Goal: Information Seeking & Learning: Learn about a topic

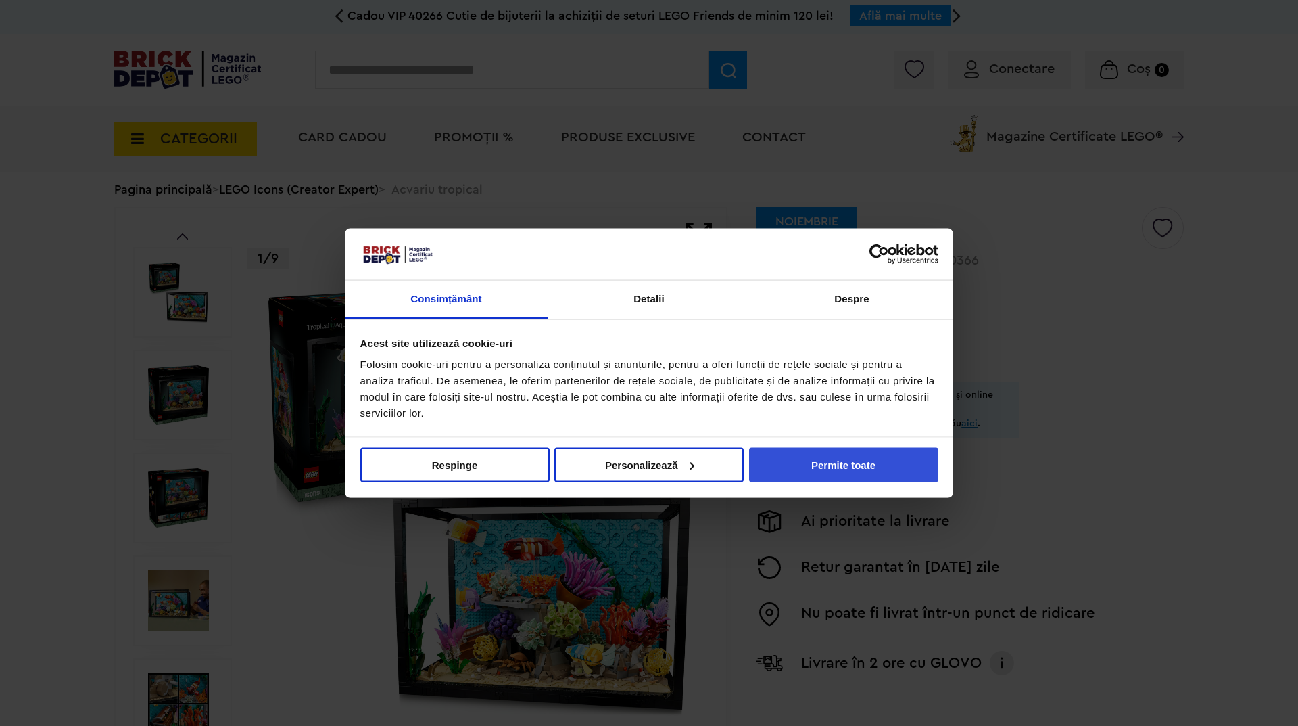
click at [824, 465] on button "Permite toate" at bounding box center [843, 464] width 189 height 34
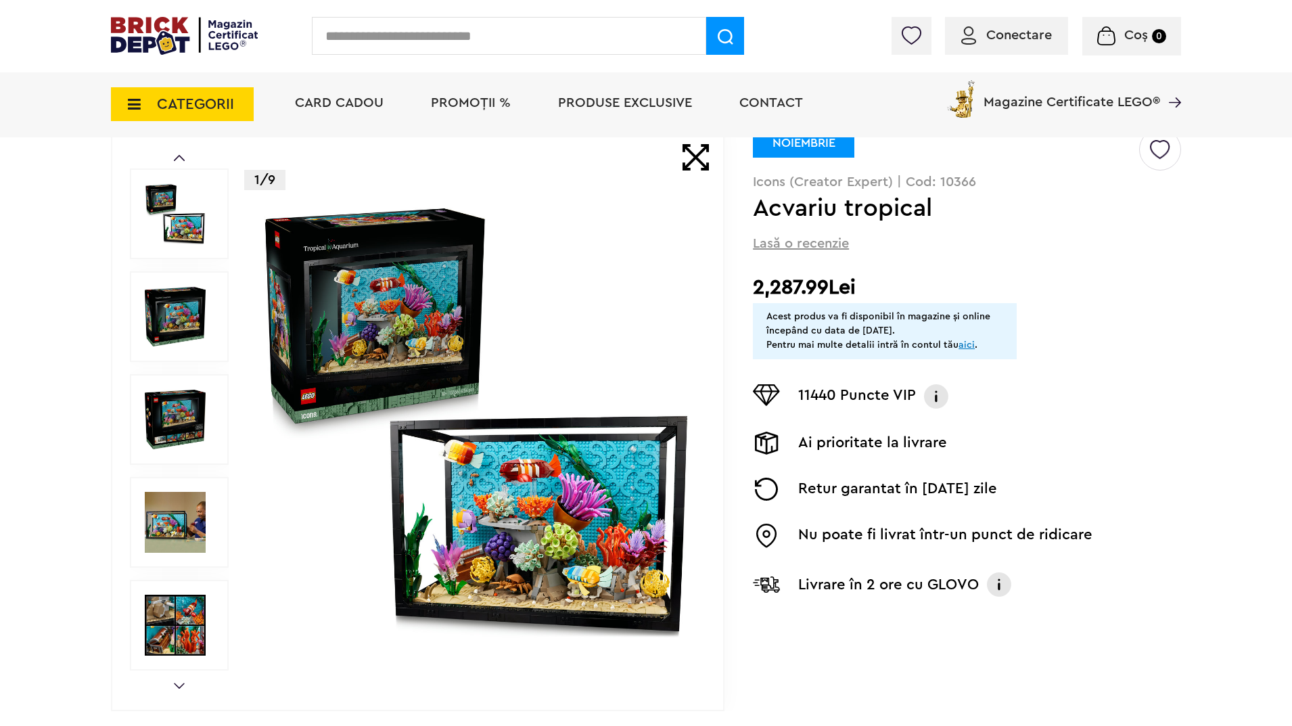
scroll to position [135, 0]
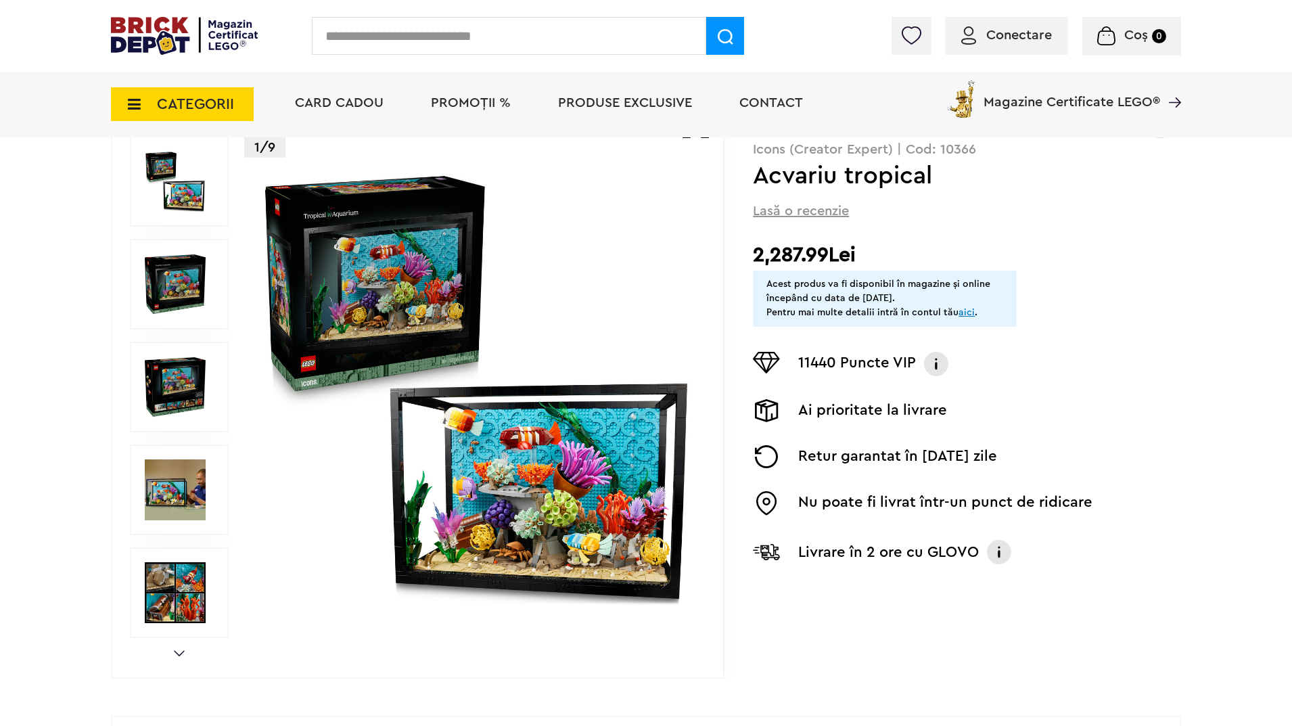
click at [573, 533] on img at bounding box center [476, 387] width 436 height 436
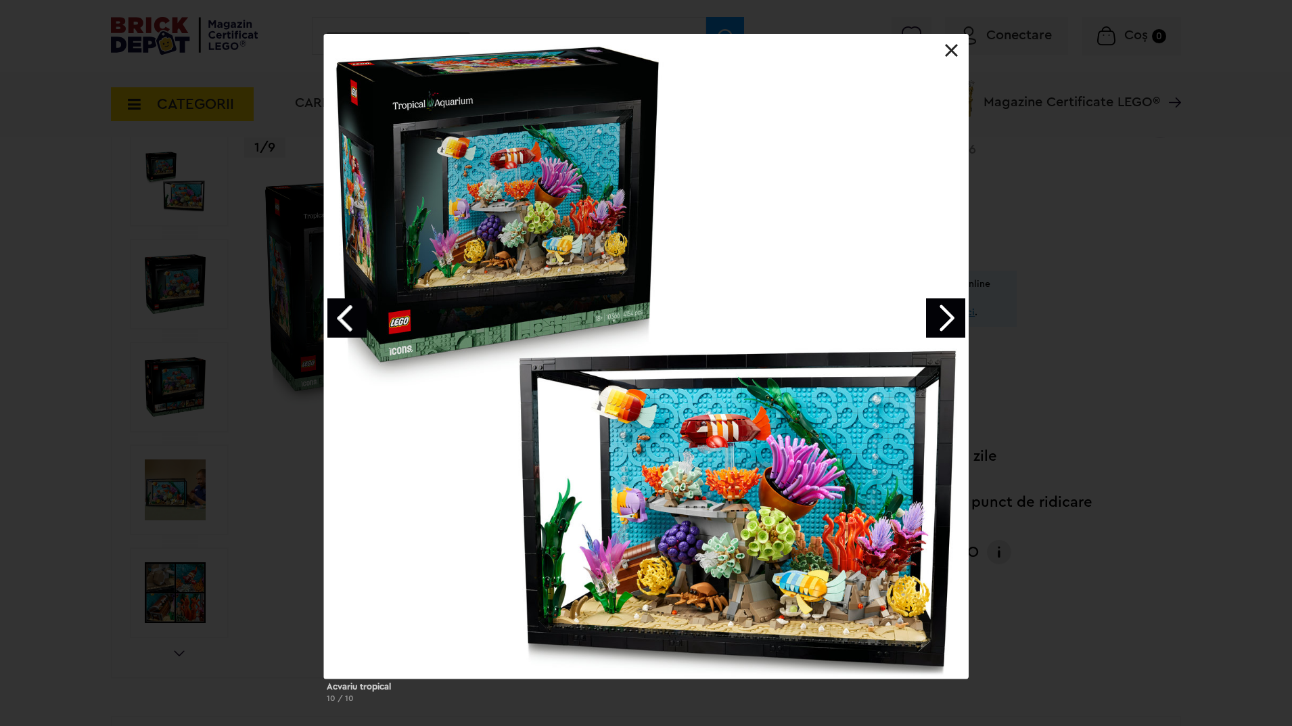
click at [949, 319] on link "Next image" at bounding box center [945, 317] width 39 height 39
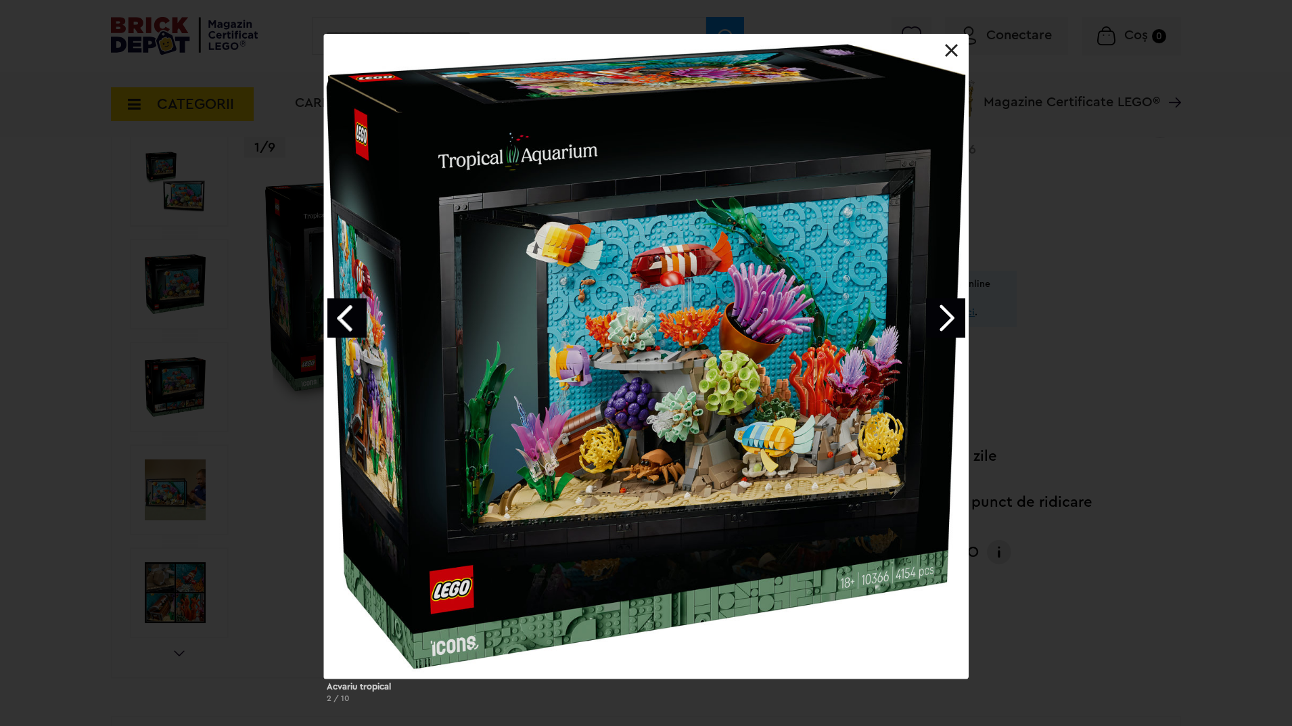
click at [949, 319] on link "Next image" at bounding box center [945, 317] width 39 height 39
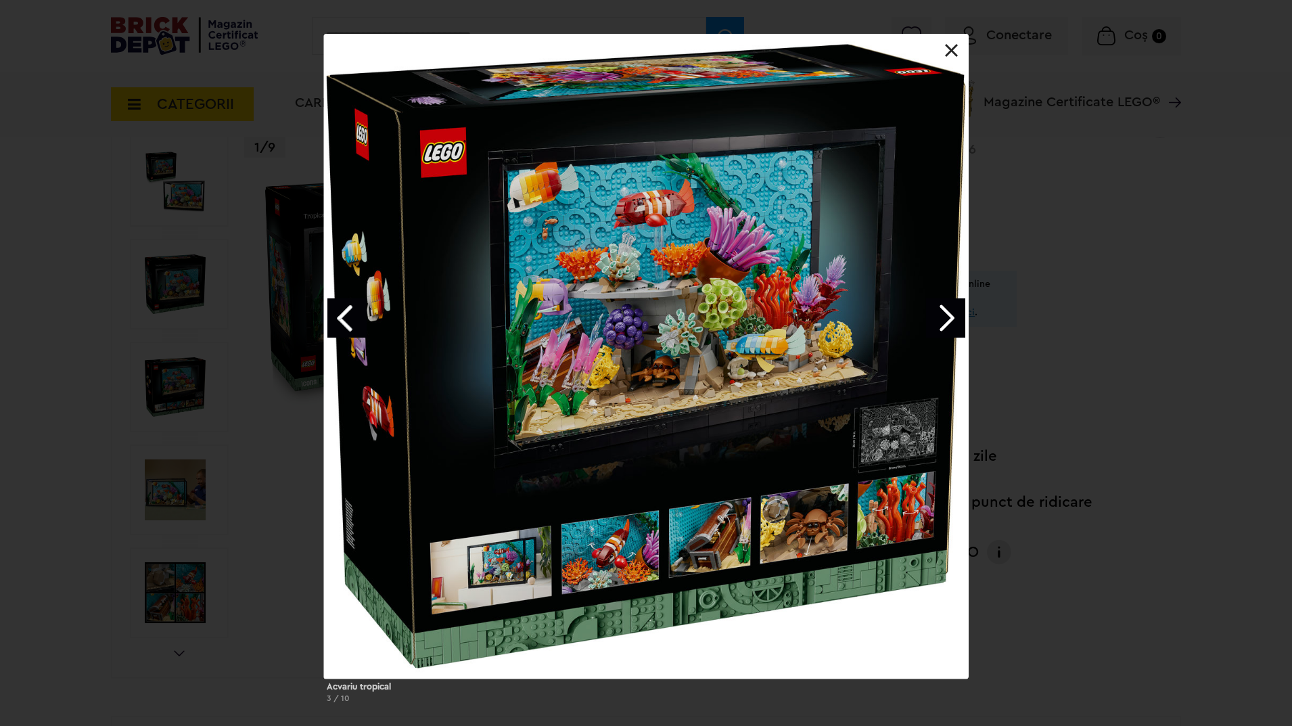
click at [949, 319] on link "Next image" at bounding box center [945, 317] width 39 height 39
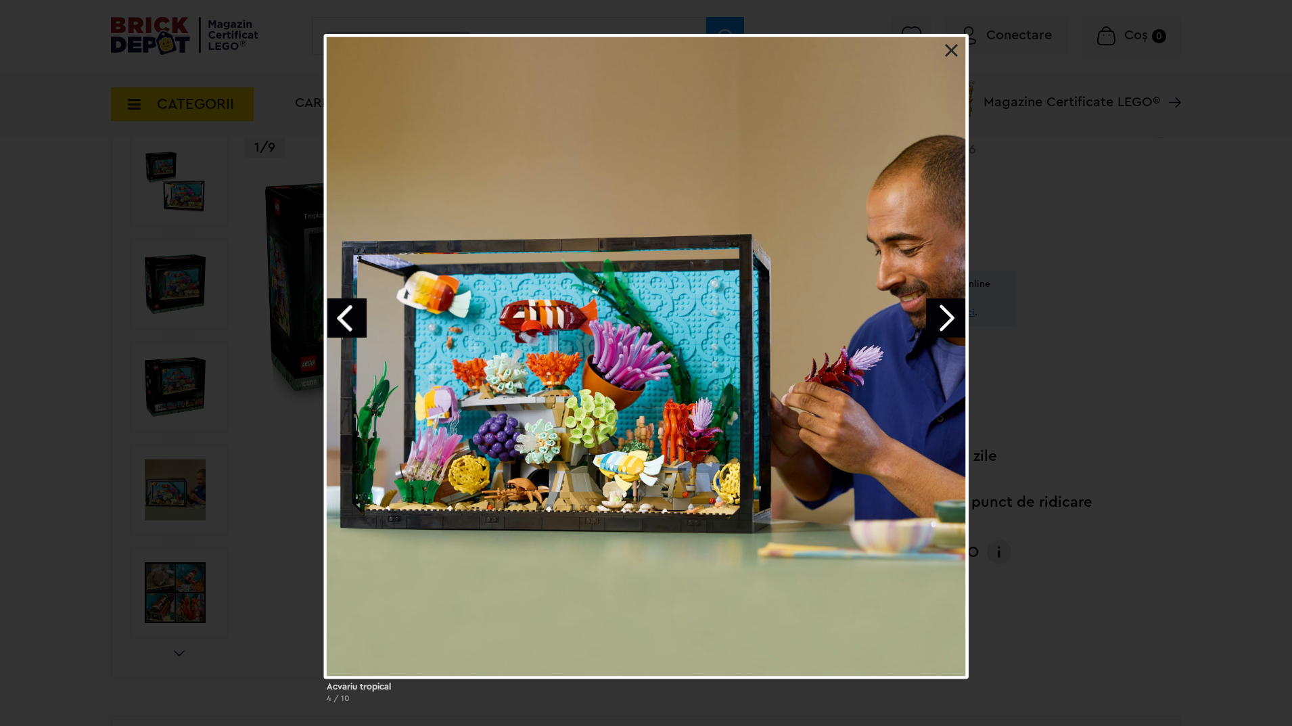
click at [949, 319] on link "Next image" at bounding box center [945, 317] width 39 height 39
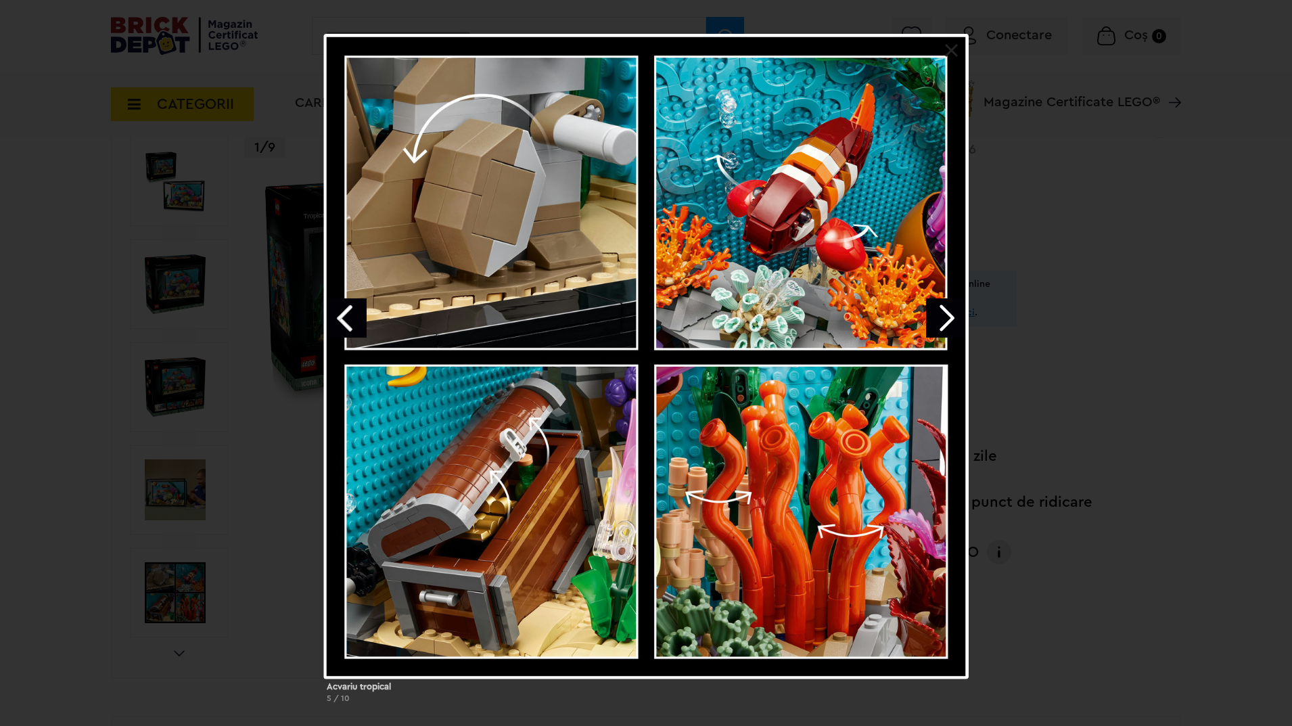
click at [949, 319] on link "Next image" at bounding box center [945, 317] width 39 height 39
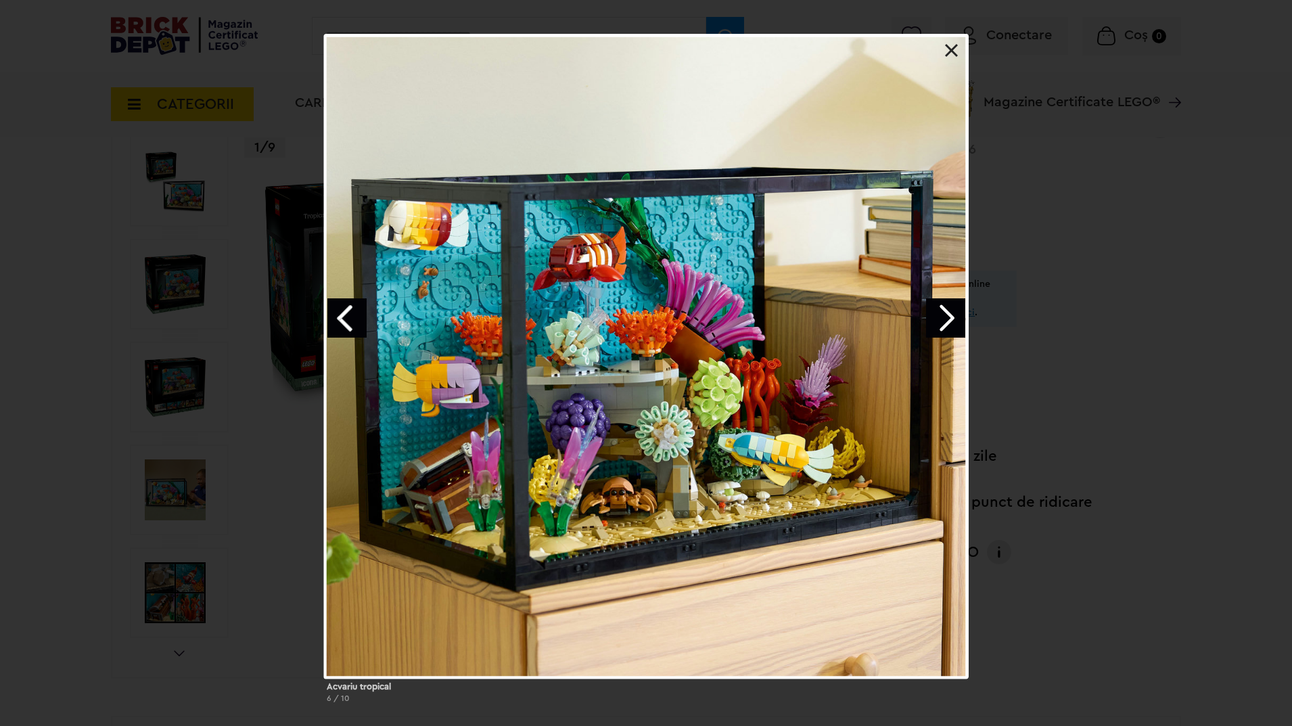
click at [949, 319] on link "Next image" at bounding box center [945, 317] width 39 height 39
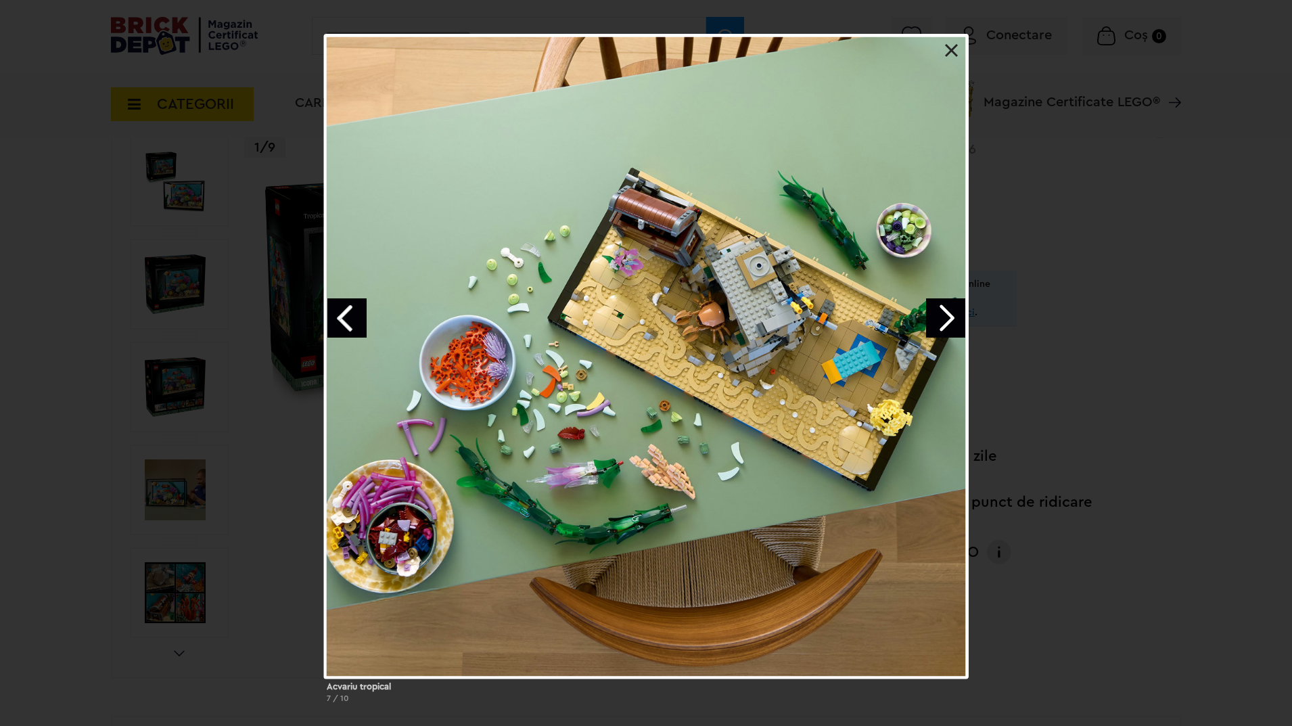
click at [949, 319] on link "Next image" at bounding box center [945, 317] width 39 height 39
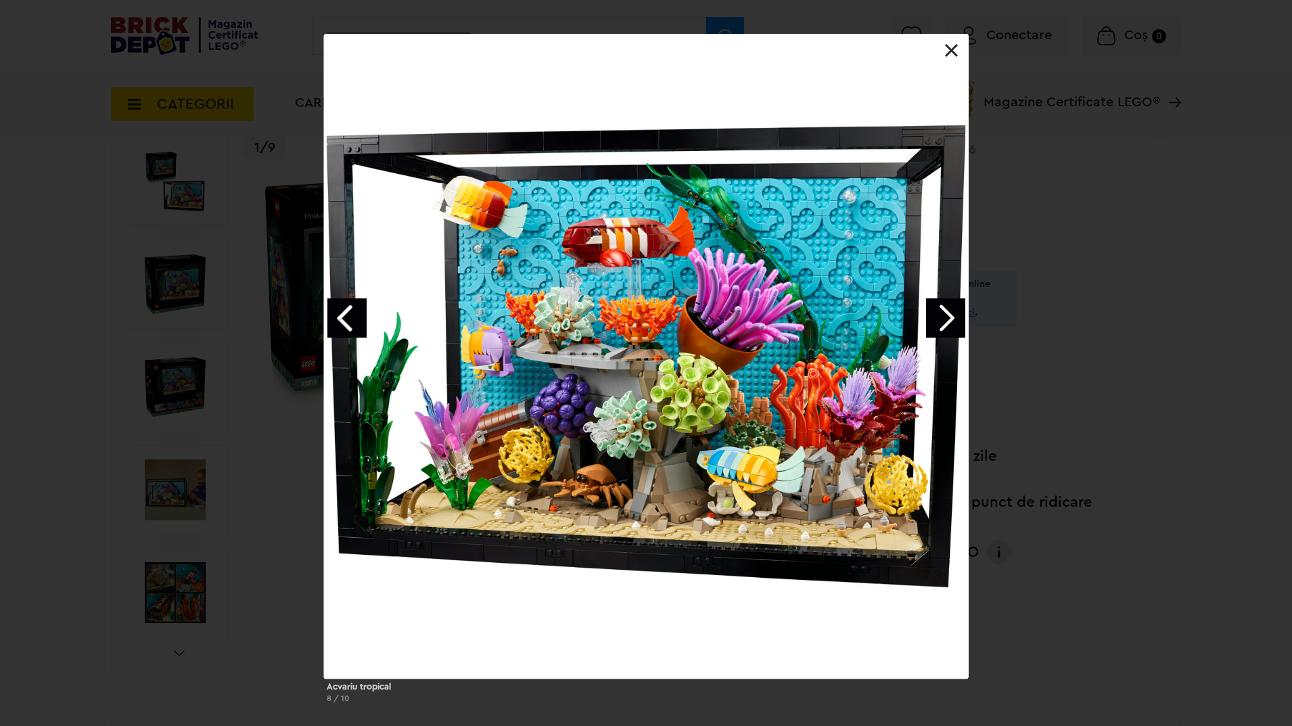
click at [949, 319] on link "Next image" at bounding box center [945, 317] width 39 height 39
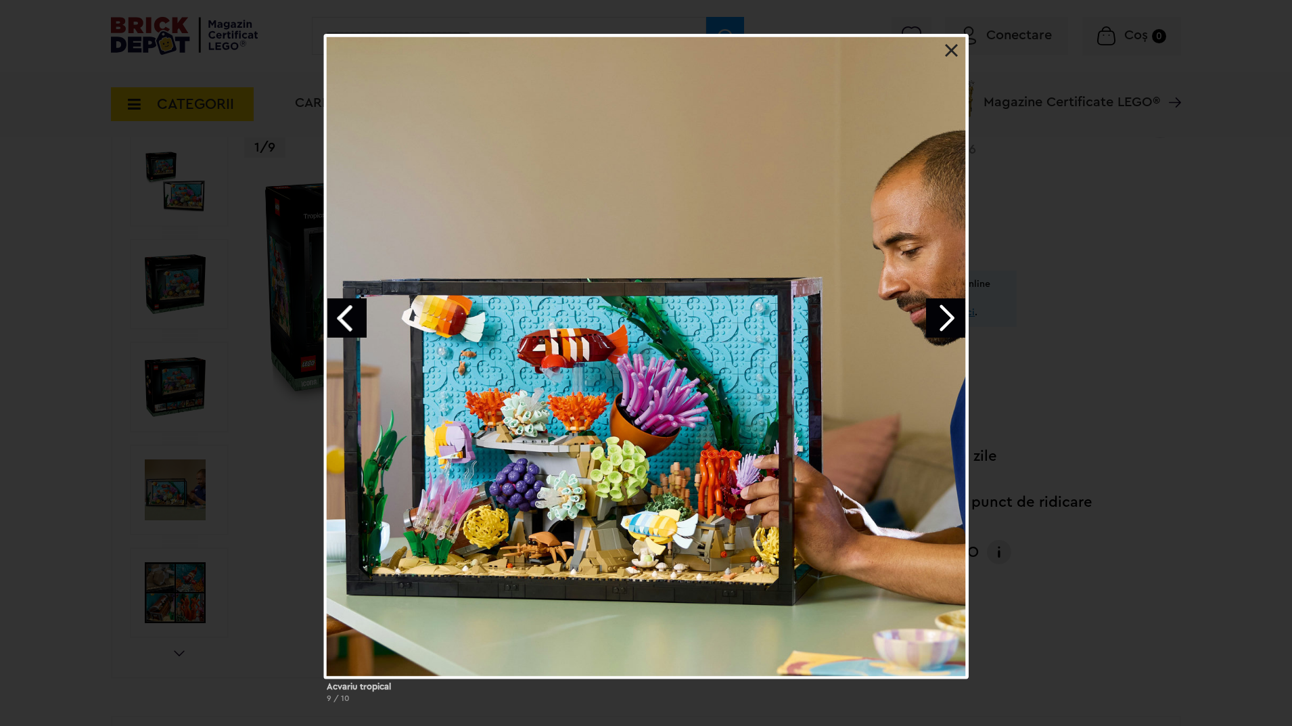
click at [949, 319] on link "Next image" at bounding box center [945, 317] width 39 height 39
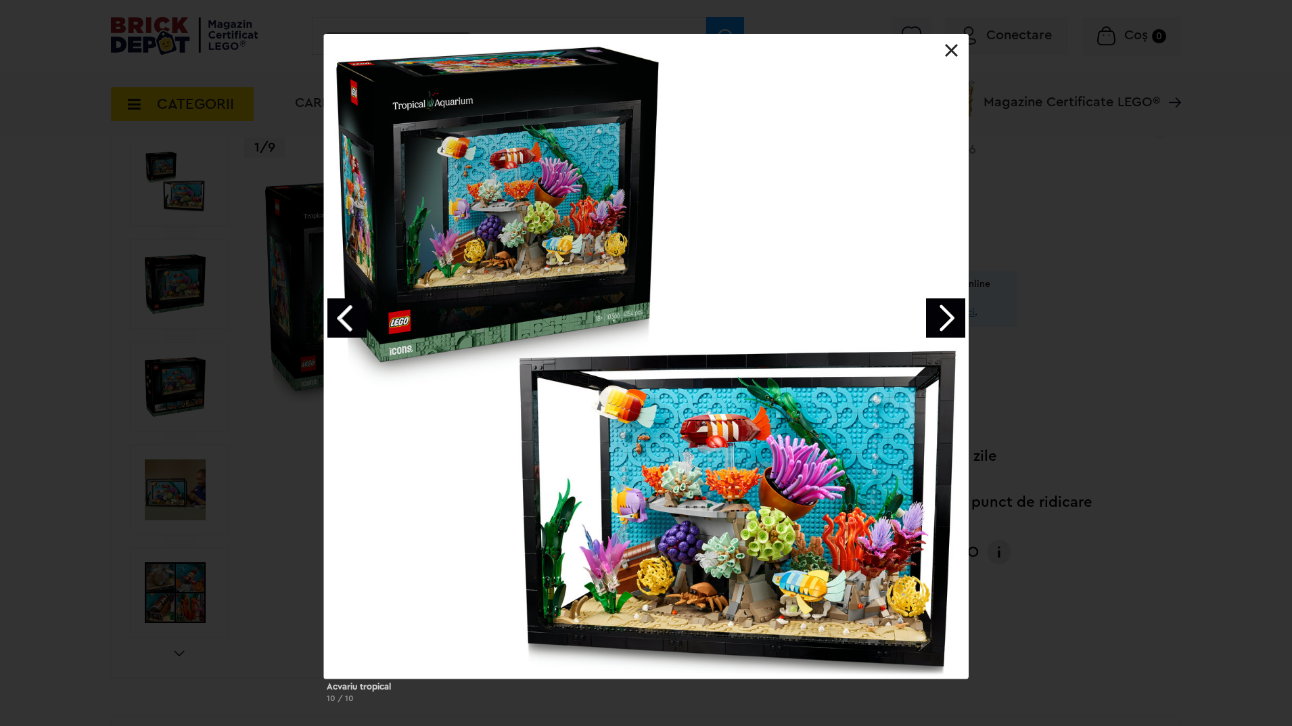
click at [949, 319] on link "Next image" at bounding box center [945, 317] width 39 height 39
click at [955, 46] on link at bounding box center [952, 51] width 14 height 14
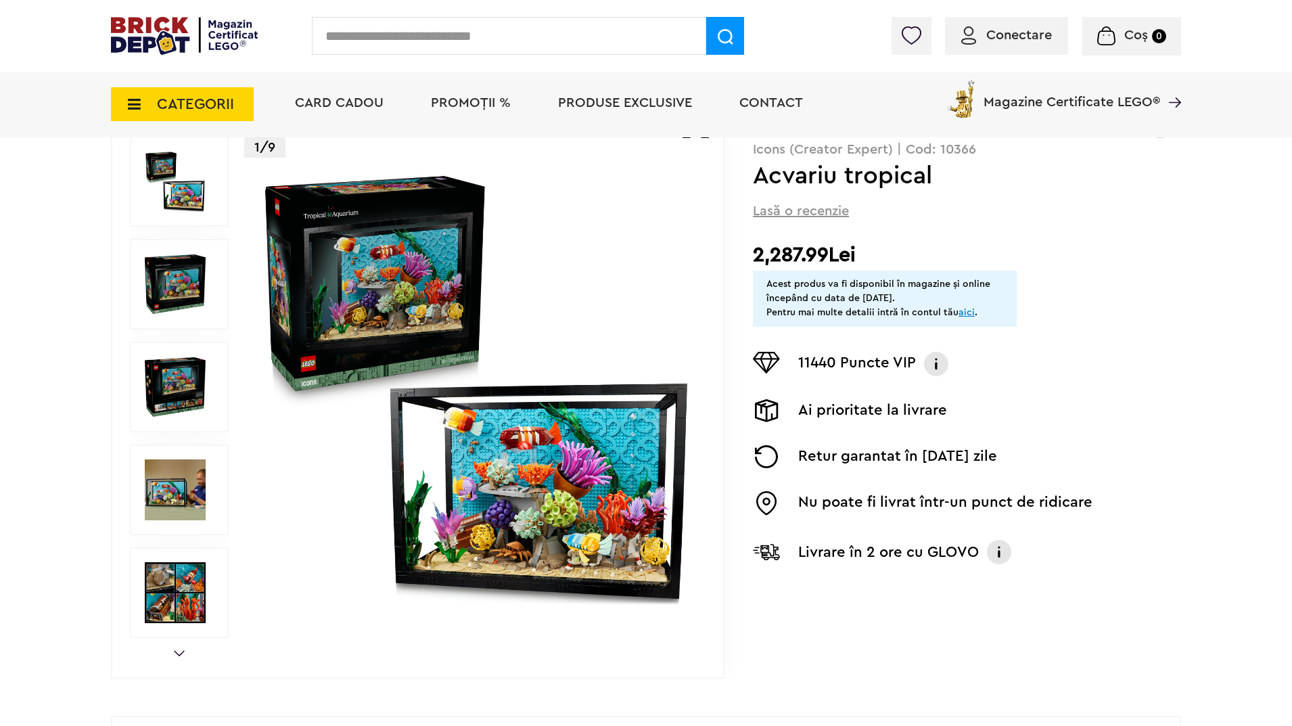
scroll to position [0, 0]
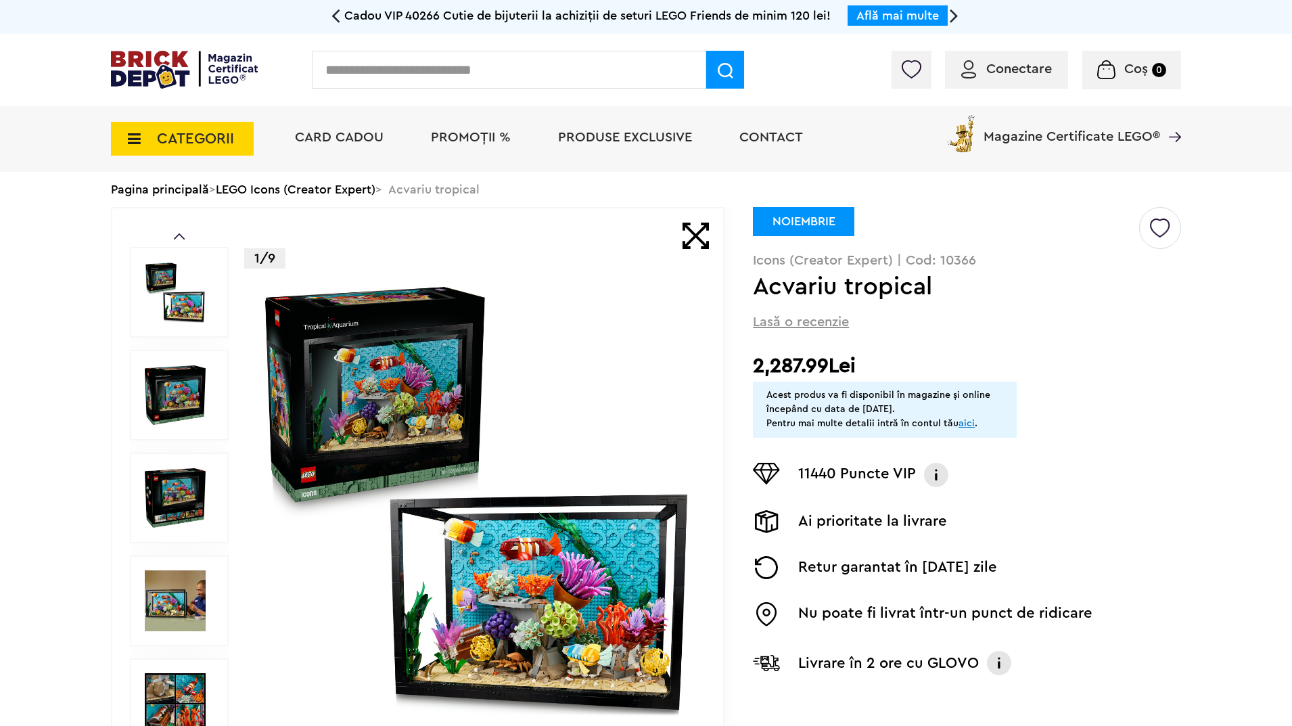
click at [329, 192] on link "LEGO Icons (Creator Expert)" at bounding box center [296, 189] width 160 height 12
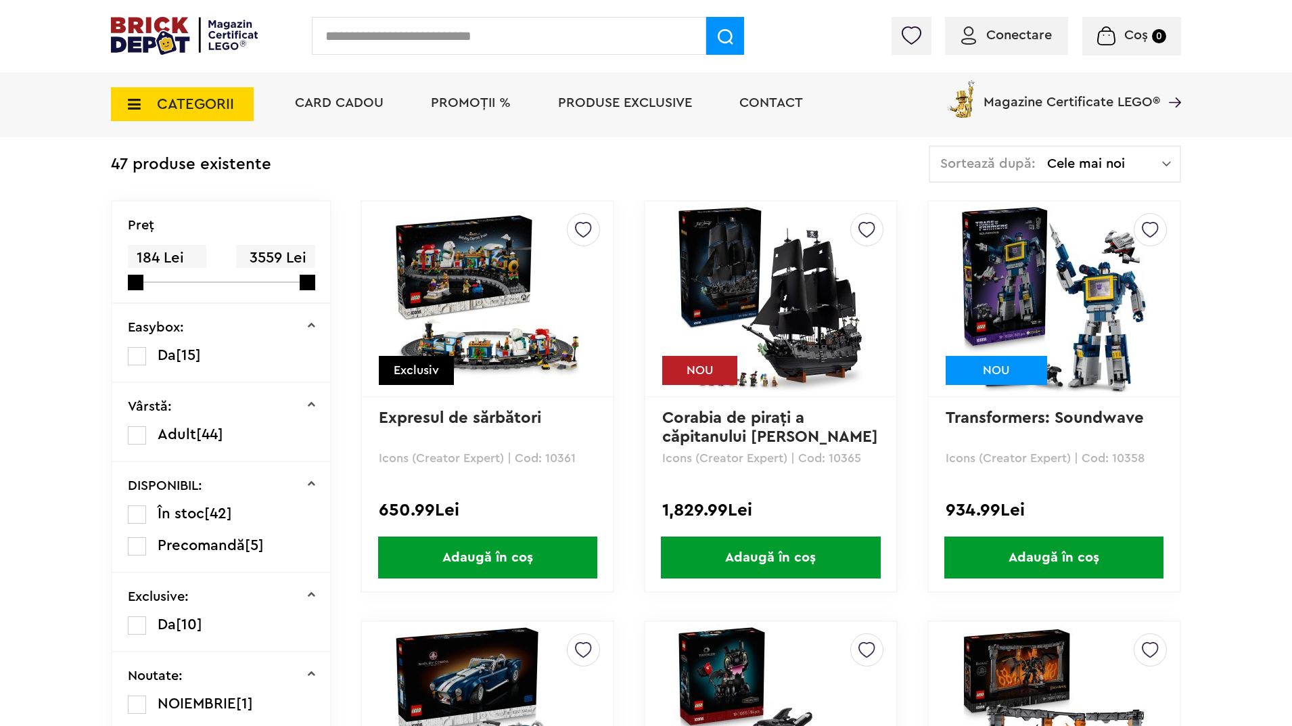
scroll to position [270, 0]
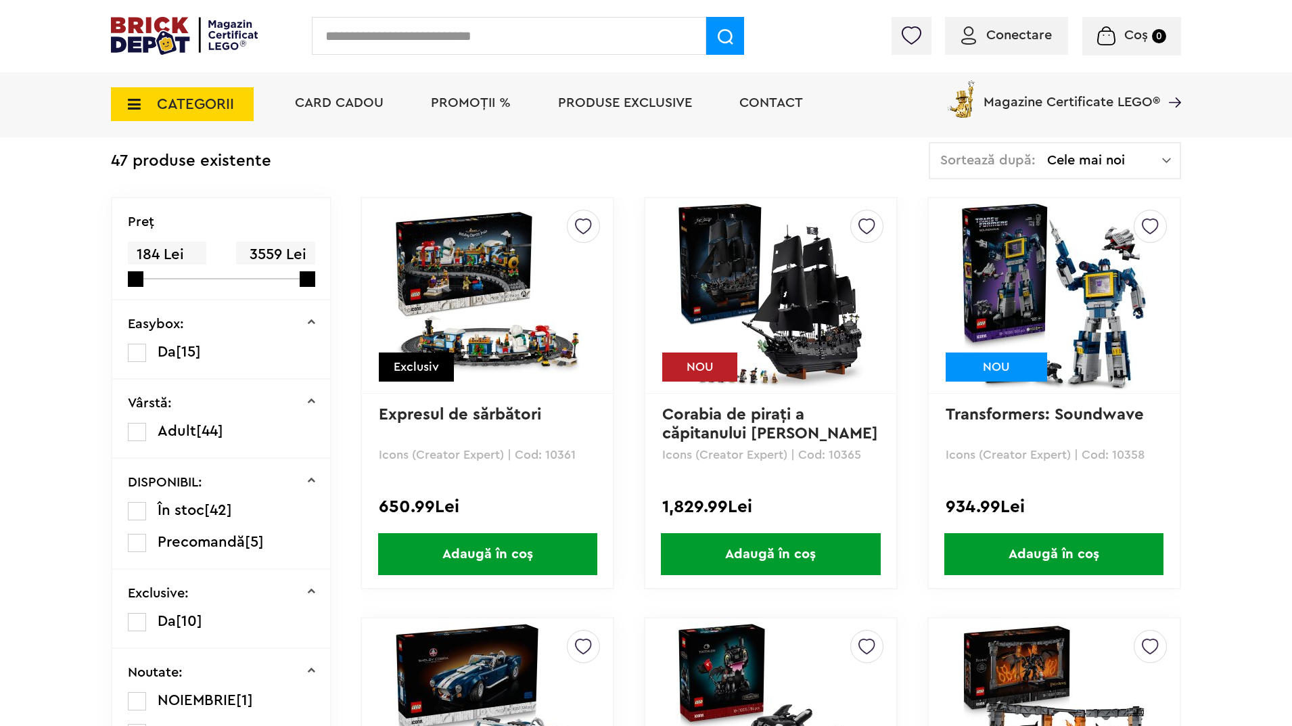
click at [473, 349] on img at bounding box center [487, 295] width 189 height 189
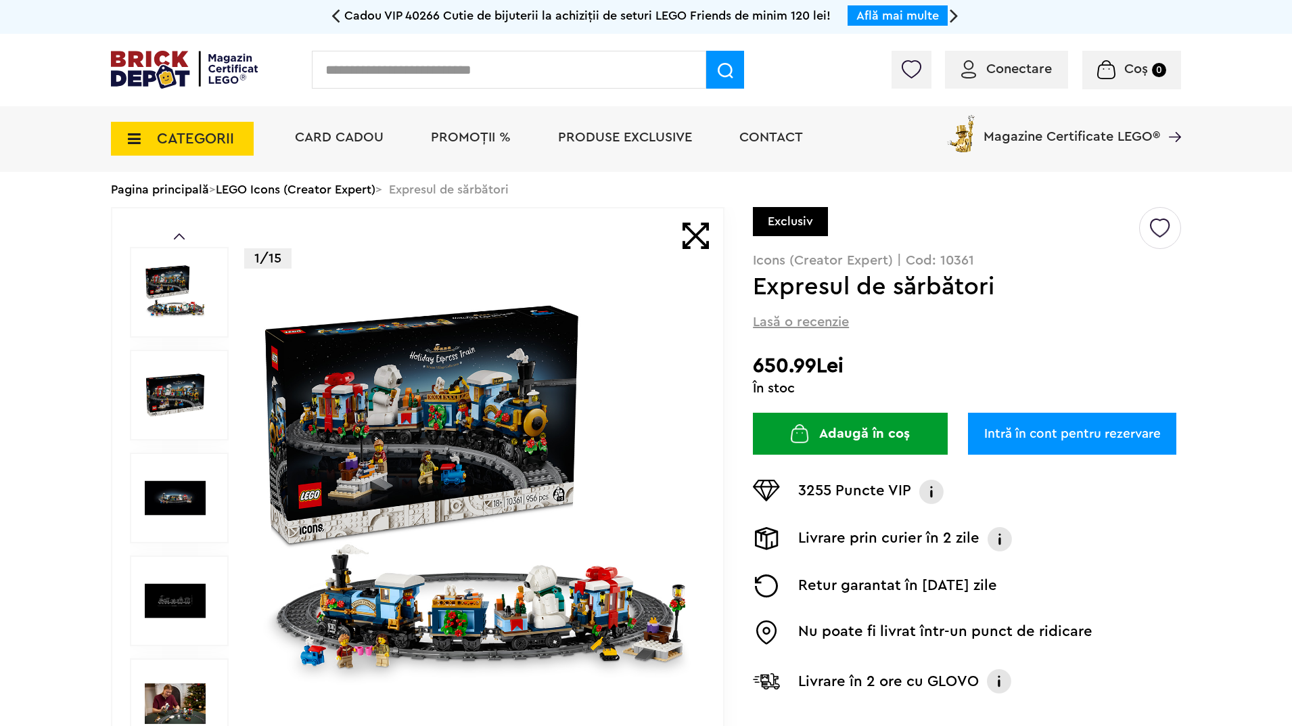
click at [191, 408] on img at bounding box center [175, 394] width 61 height 61
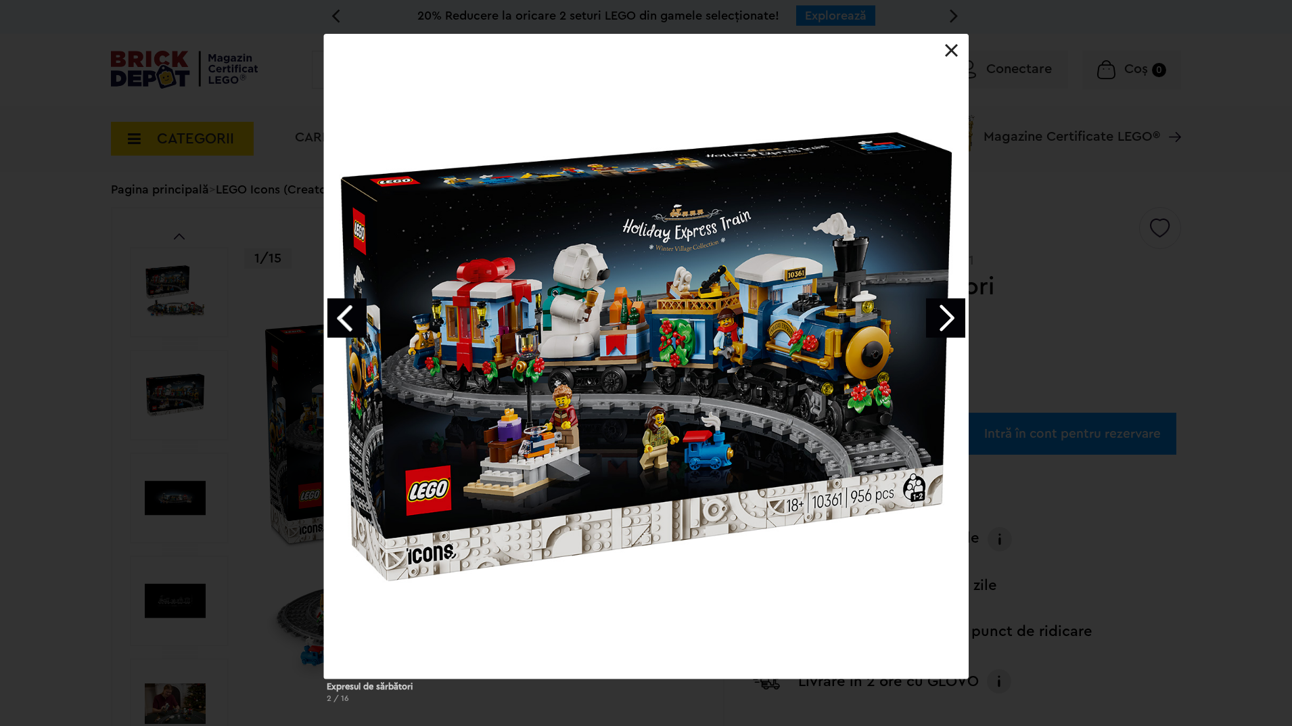
click at [947, 323] on link "Next image" at bounding box center [945, 317] width 39 height 39
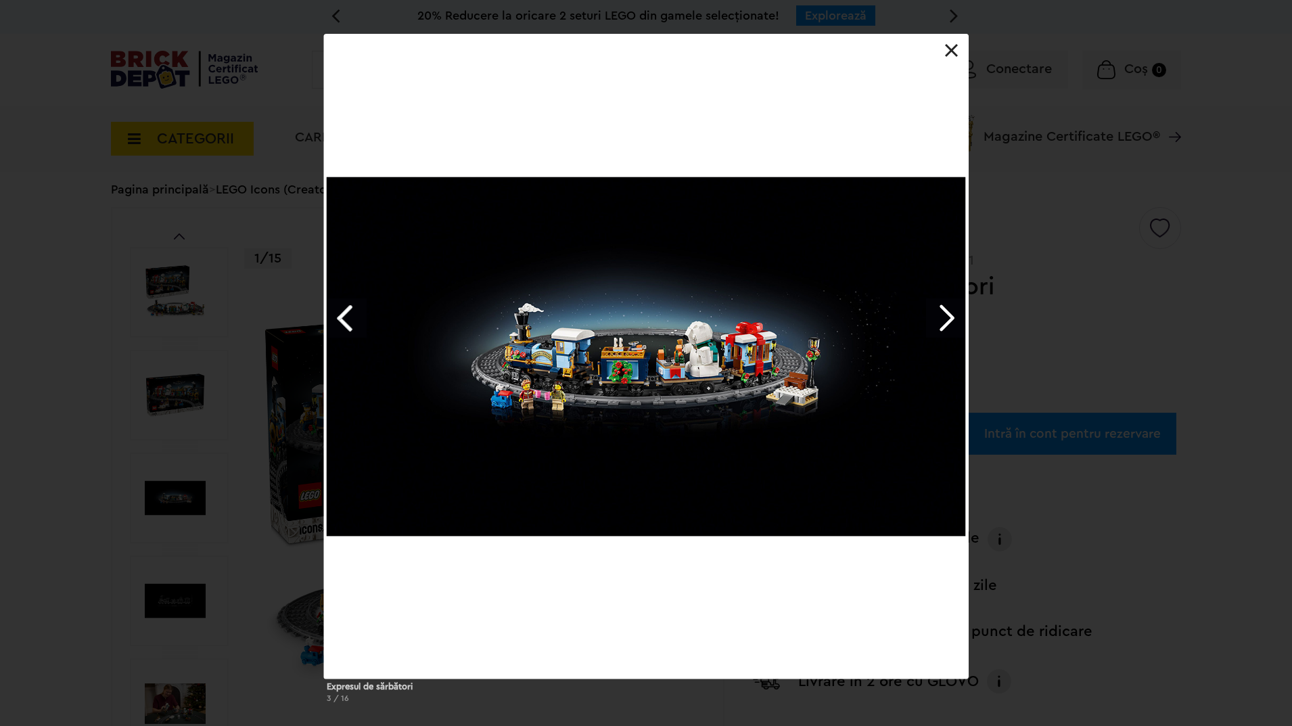
click at [947, 323] on link "Next image" at bounding box center [945, 317] width 39 height 39
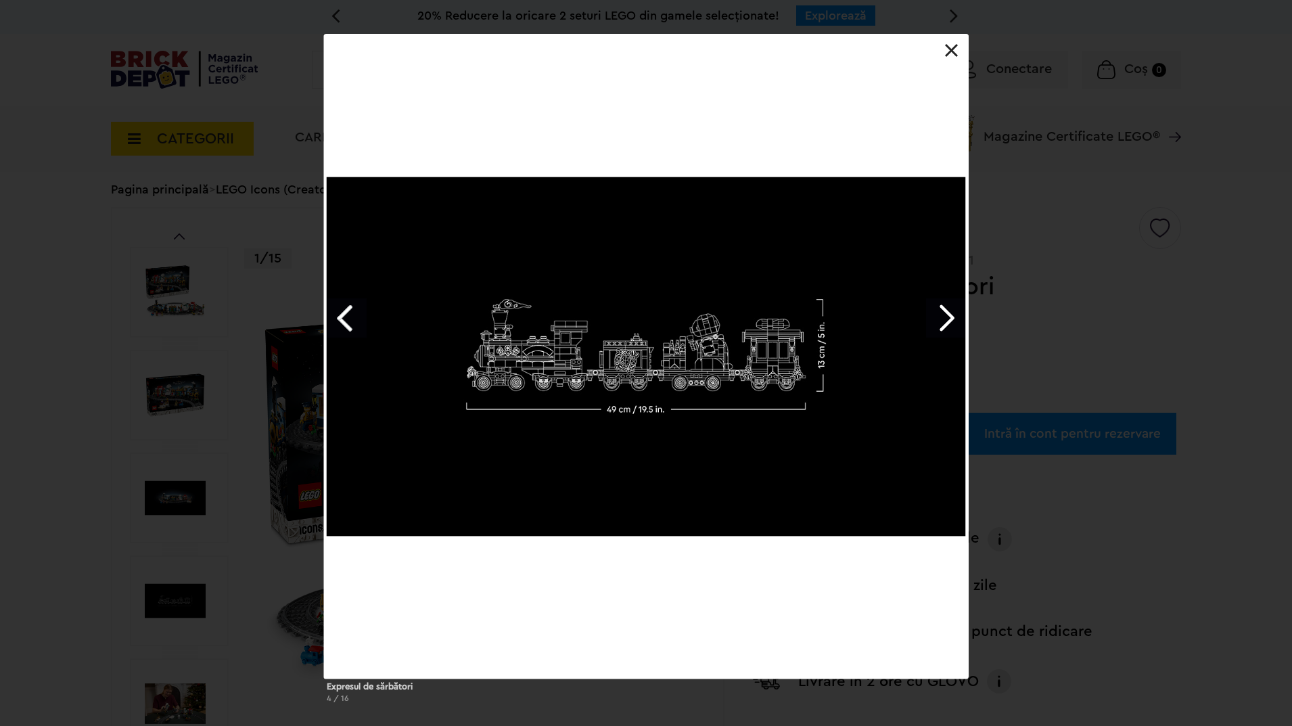
click at [947, 323] on link "Next image" at bounding box center [945, 317] width 39 height 39
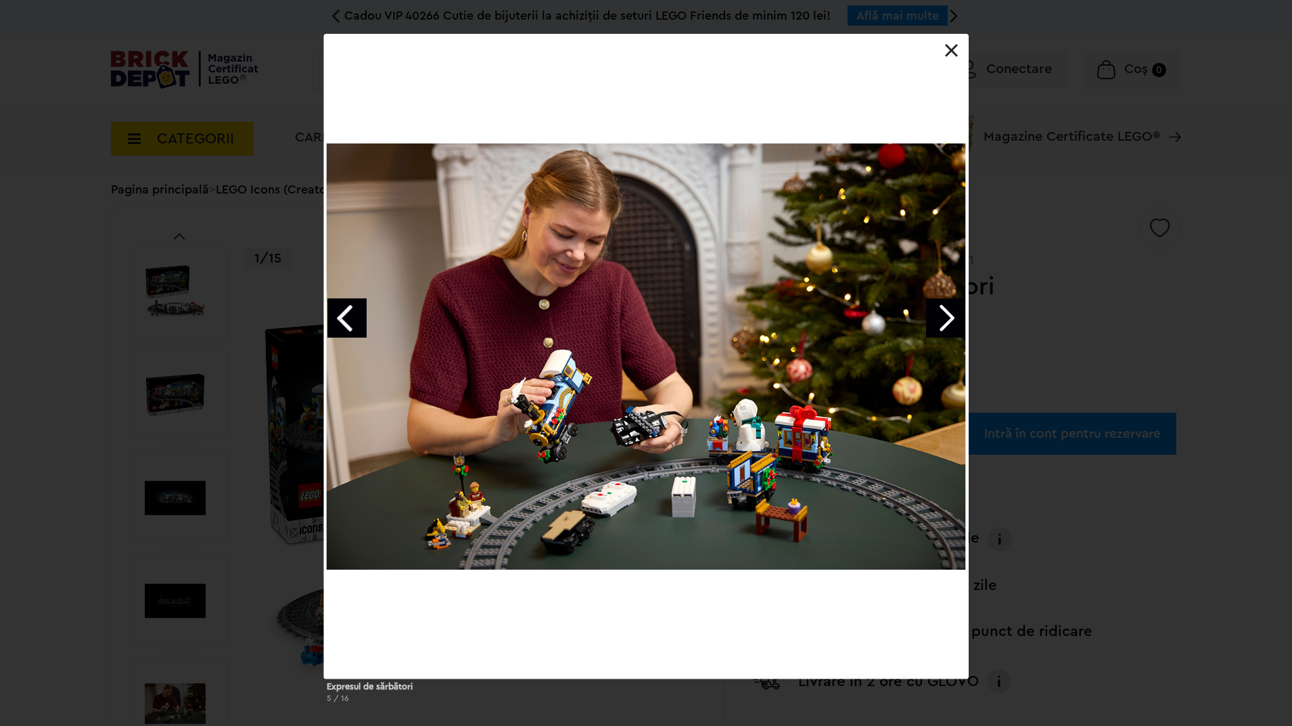
click at [947, 323] on link "Next image" at bounding box center [945, 317] width 39 height 39
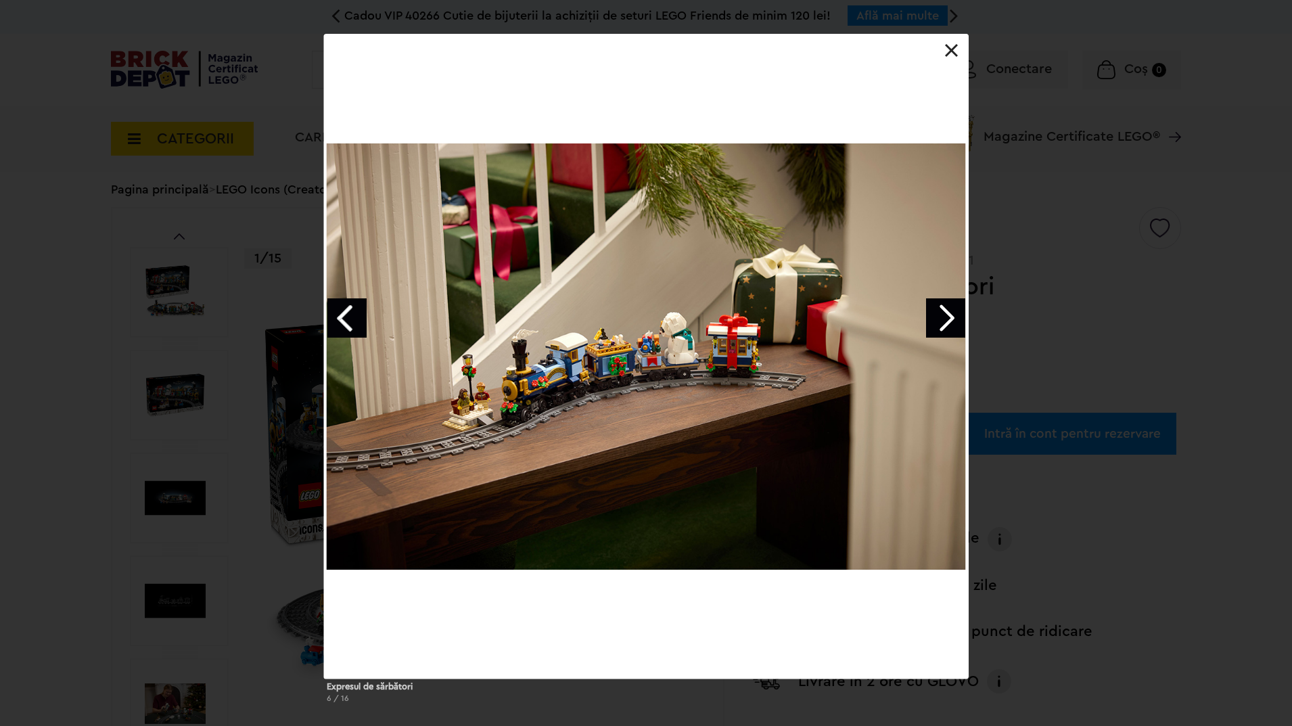
click at [947, 323] on link "Next image" at bounding box center [945, 317] width 39 height 39
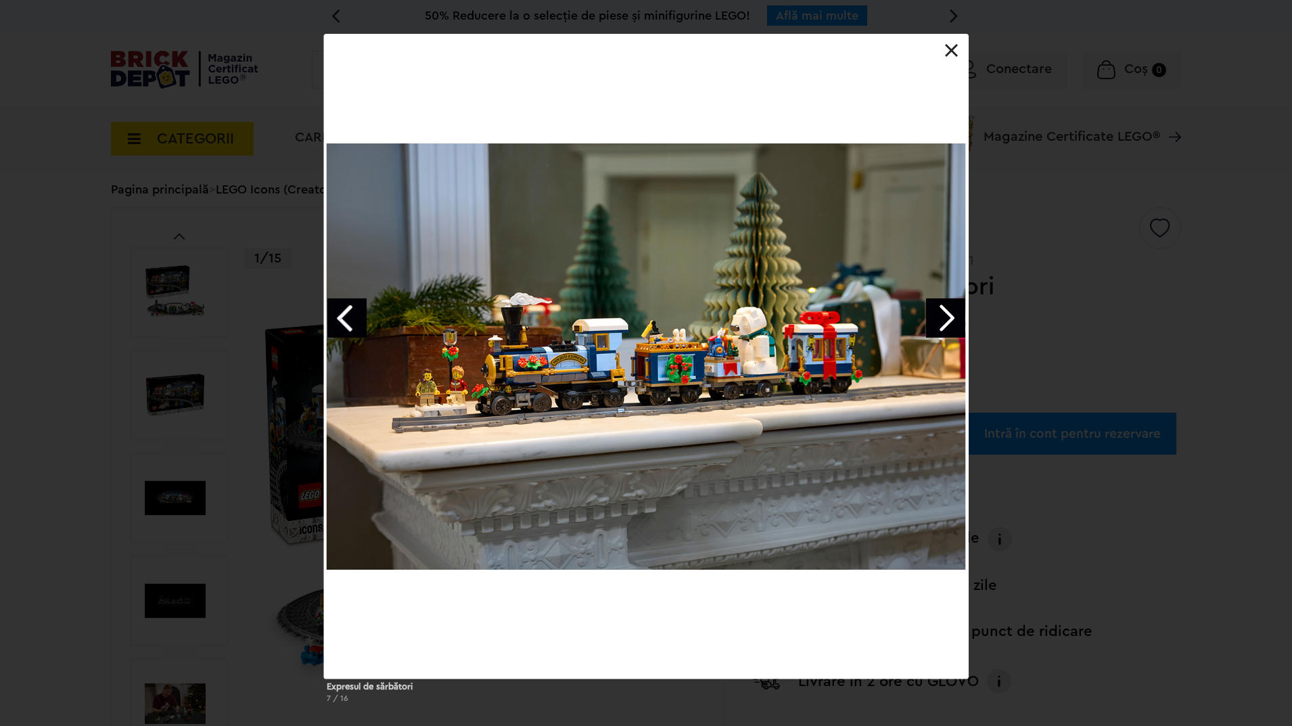
click at [947, 323] on link "Next image" at bounding box center [945, 317] width 39 height 39
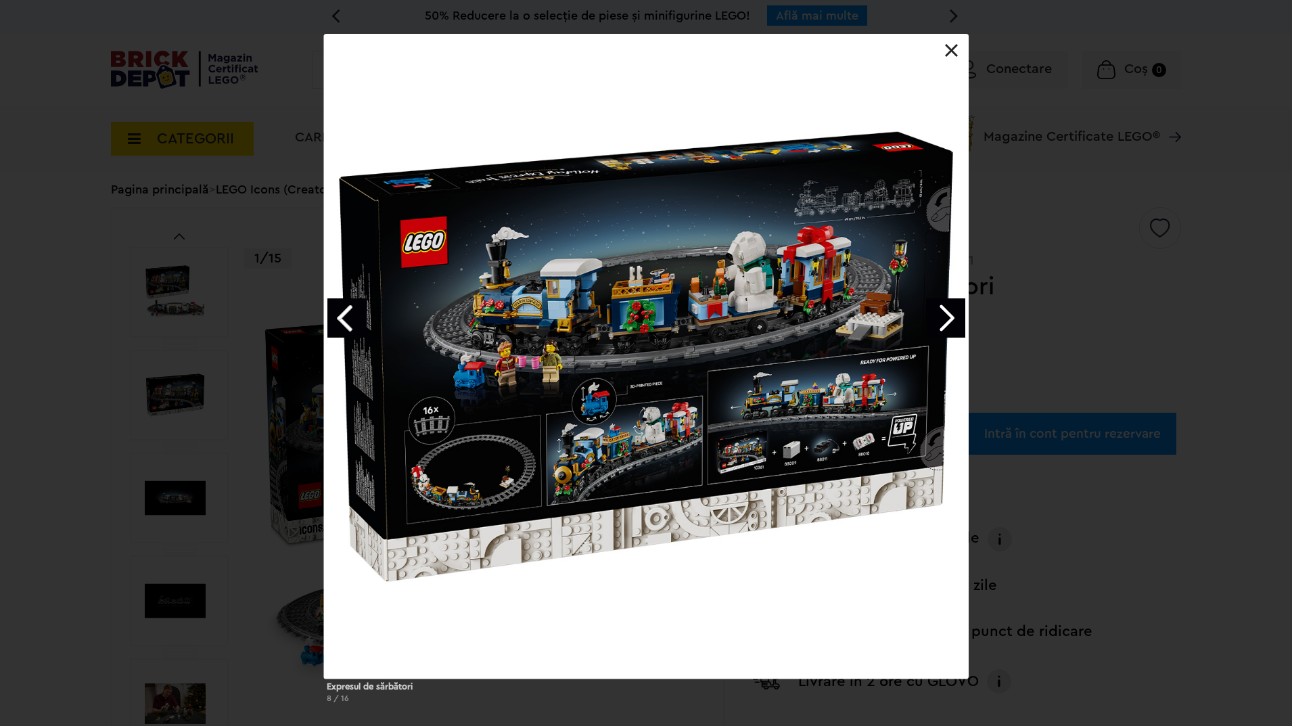
click at [957, 48] on link at bounding box center [952, 51] width 14 height 14
